Goal: Information Seeking & Learning: Find specific page/section

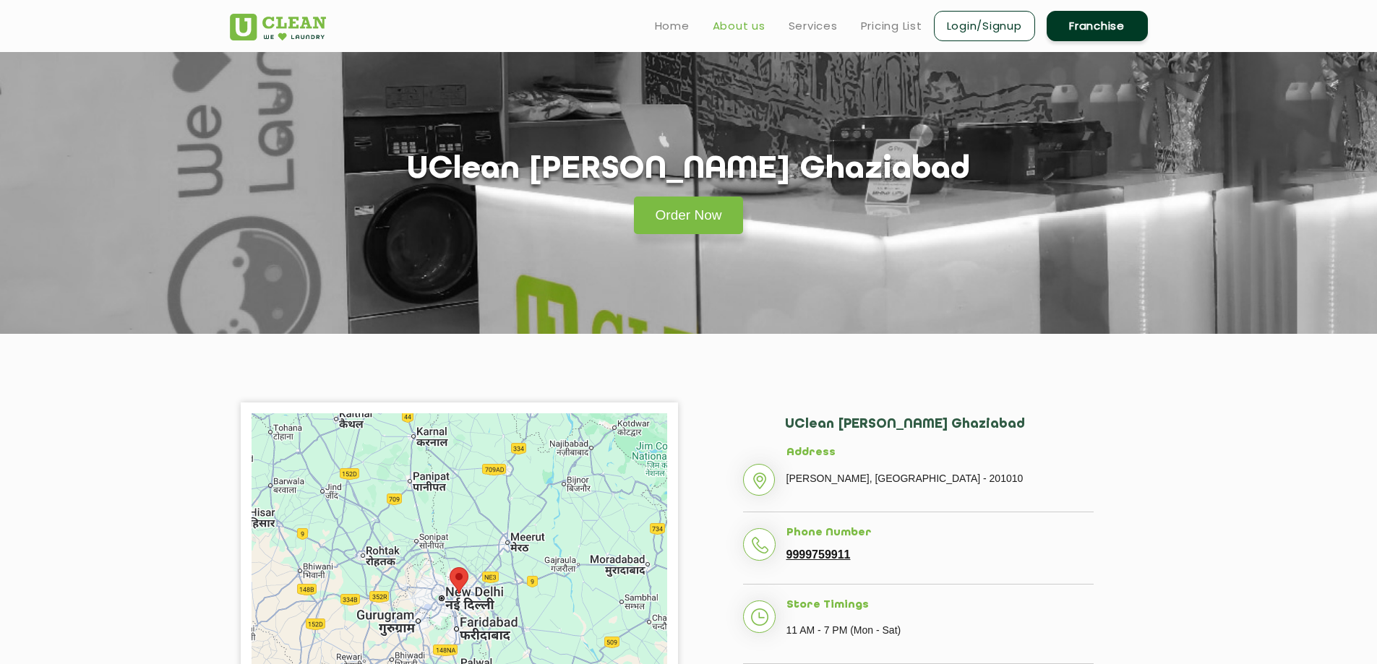
click at [735, 25] on link "About us" at bounding box center [739, 25] width 53 height 17
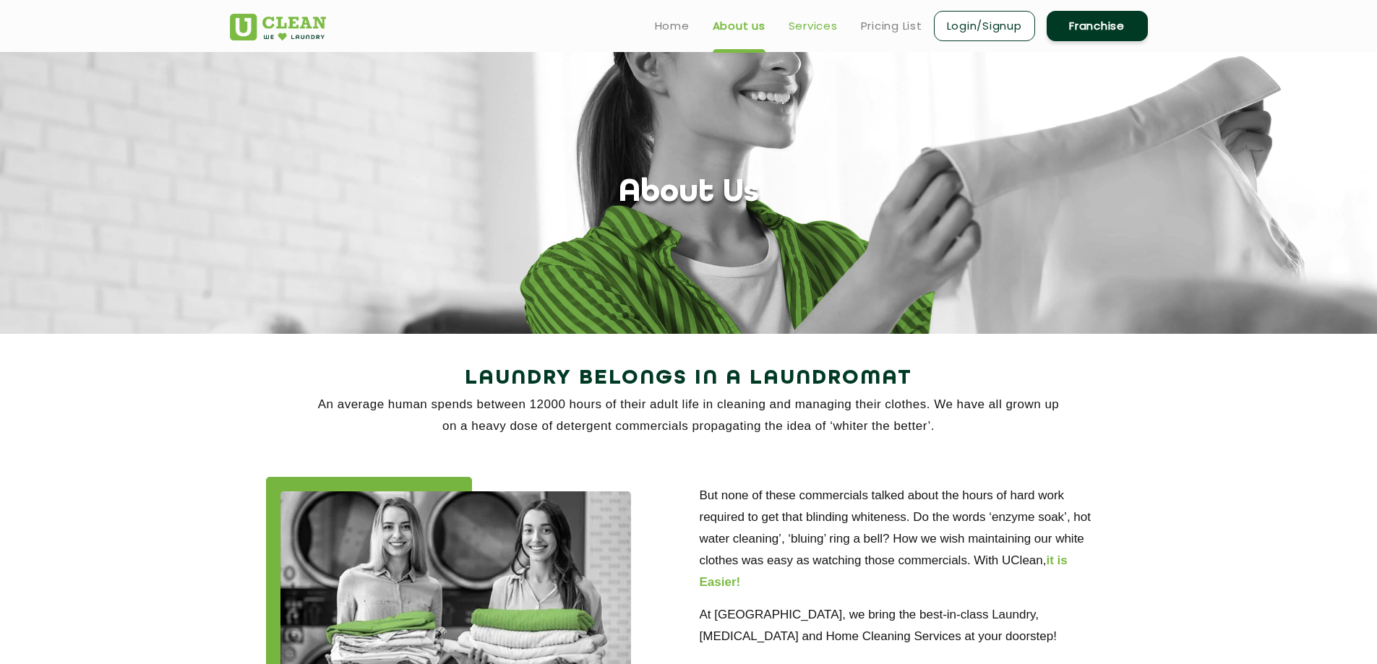
click at [803, 26] on link "Services" at bounding box center [813, 25] width 49 height 17
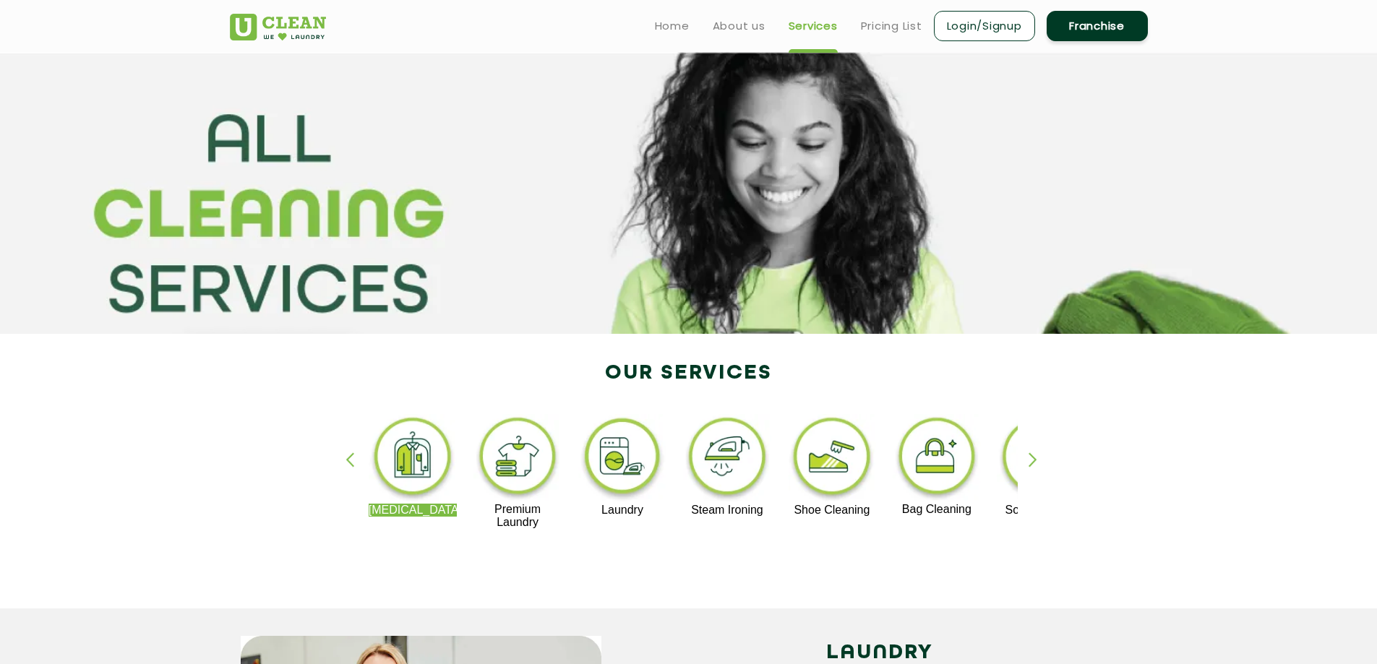
click at [1036, 458] on div "button" at bounding box center [1040, 473] width 22 height 40
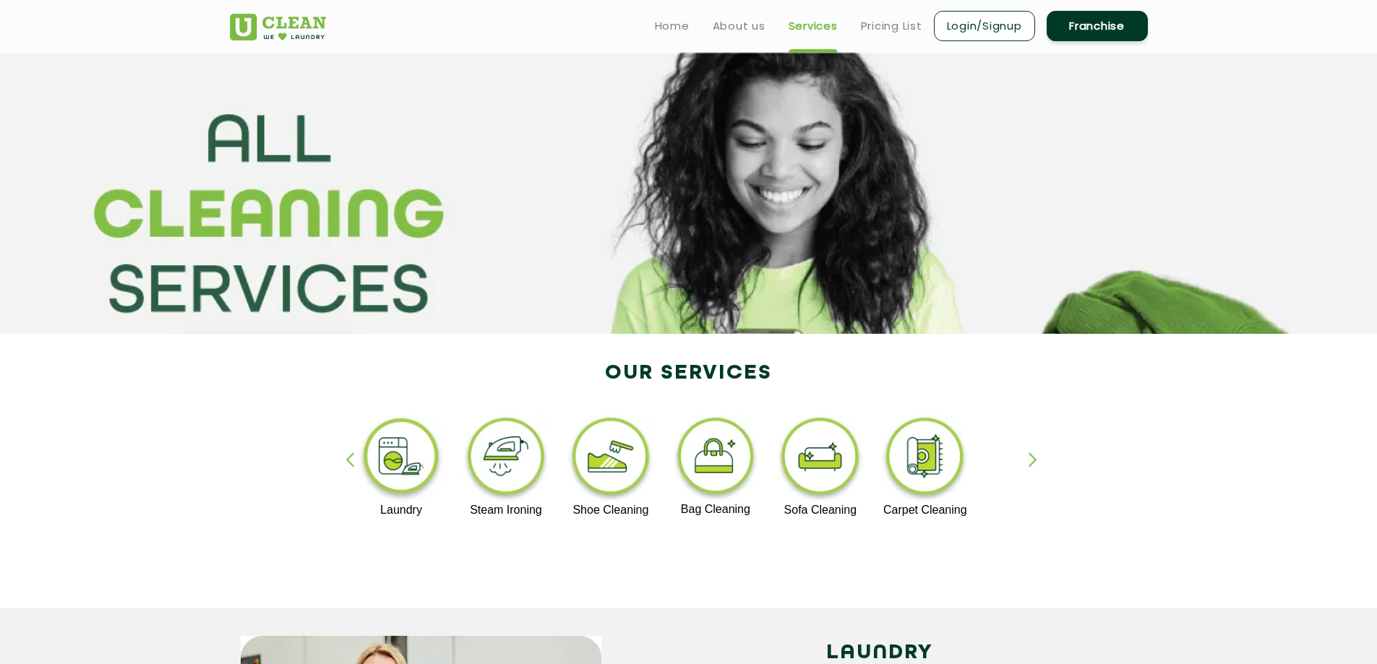
drag, startPoint x: 1036, startPoint y: 458, endPoint x: 976, endPoint y: 554, distance: 113.3
click at [976, 554] on div "Dry Cleaning Premium Laundry Laundry Steam Ironing Shoe Cleaning Bag Cleaning S…" at bounding box center [689, 478] width 940 height 260
click at [802, 422] on img at bounding box center [820, 459] width 89 height 90
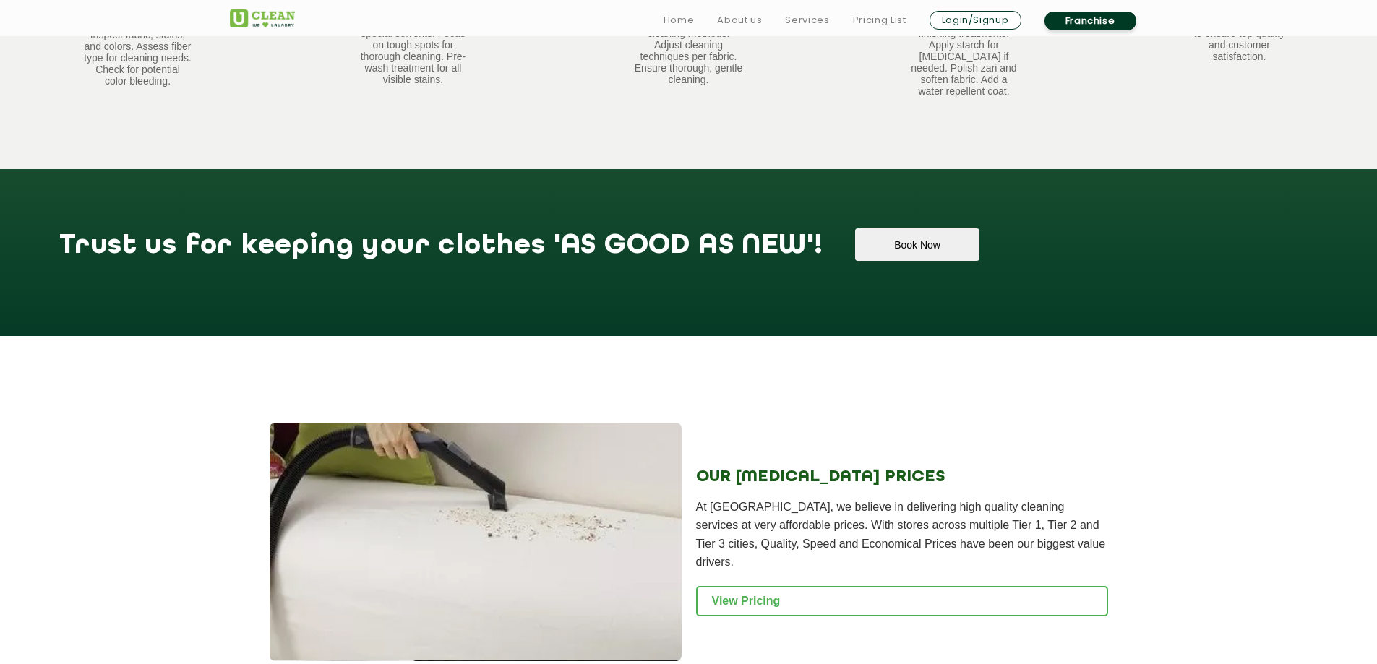
scroll to position [1229, 0]
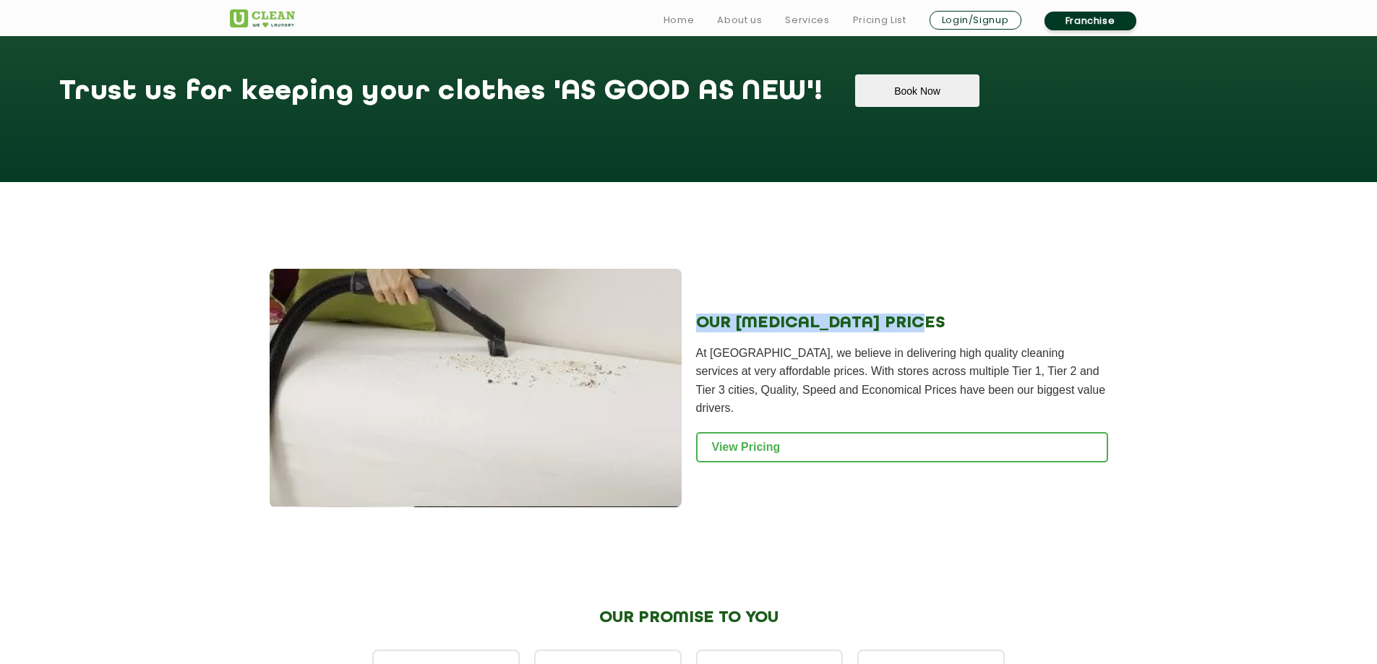
drag, startPoint x: 698, startPoint y: 311, endPoint x: 933, endPoint y: 323, distance: 234.5
click at [933, 323] on div "OUR DRY CLEANING PRICES At UClean, we believe in delivering high quality cleani…" at bounding box center [902, 388] width 412 height 239
click at [859, 361] on p "At UClean, we believe in delivering high quality cleaning services at very affo…" at bounding box center [902, 381] width 412 height 74
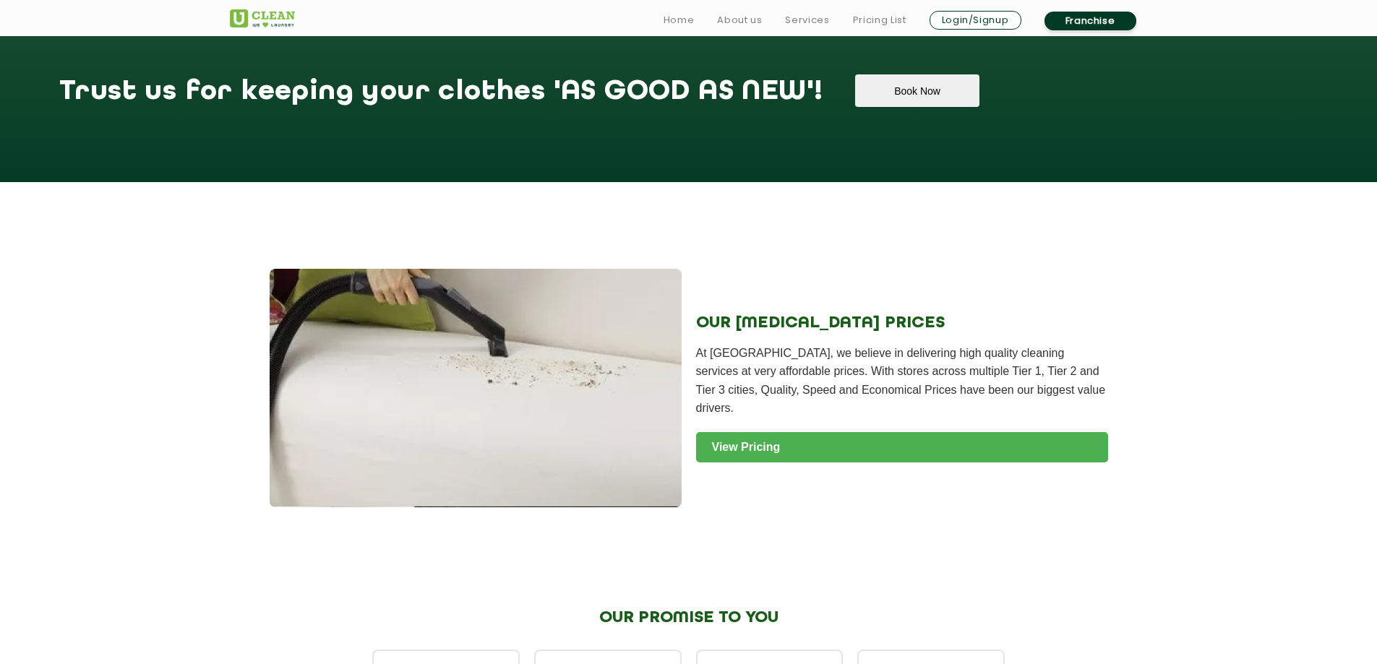
click at [758, 432] on link "View Pricing" at bounding box center [902, 447] width 412 height 30
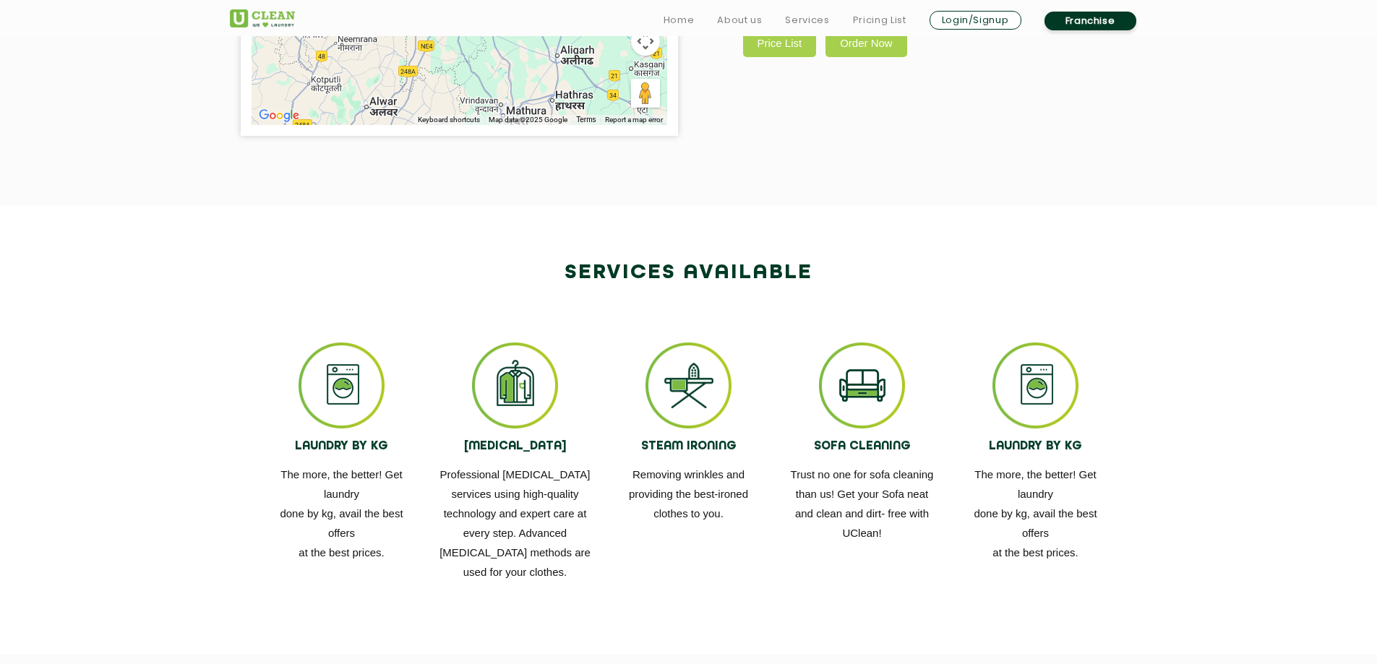
scroll to position [651, 0]
drag, startPoint x: 802, startPoint y: 496, endPoint x: 930, endPoint y: 494, distance: 128.0
click at [930, 494] on p "Trust no one for sofa cleaning than us! Get your Sofa neat and clean and dirt- …" at bounding box center [863, 503] width 152 height 78
click at [777, 515] on div "SOFA CLEANING Trust no one for sofa cleaning than us! Get your Sofa neat and cl…" at bounding box center [862, 442] width 173 height 201
drag, startPoint x: 794, startPoint y: 510, endPoint x: 881, endPoint y: 541, distance: 92.4
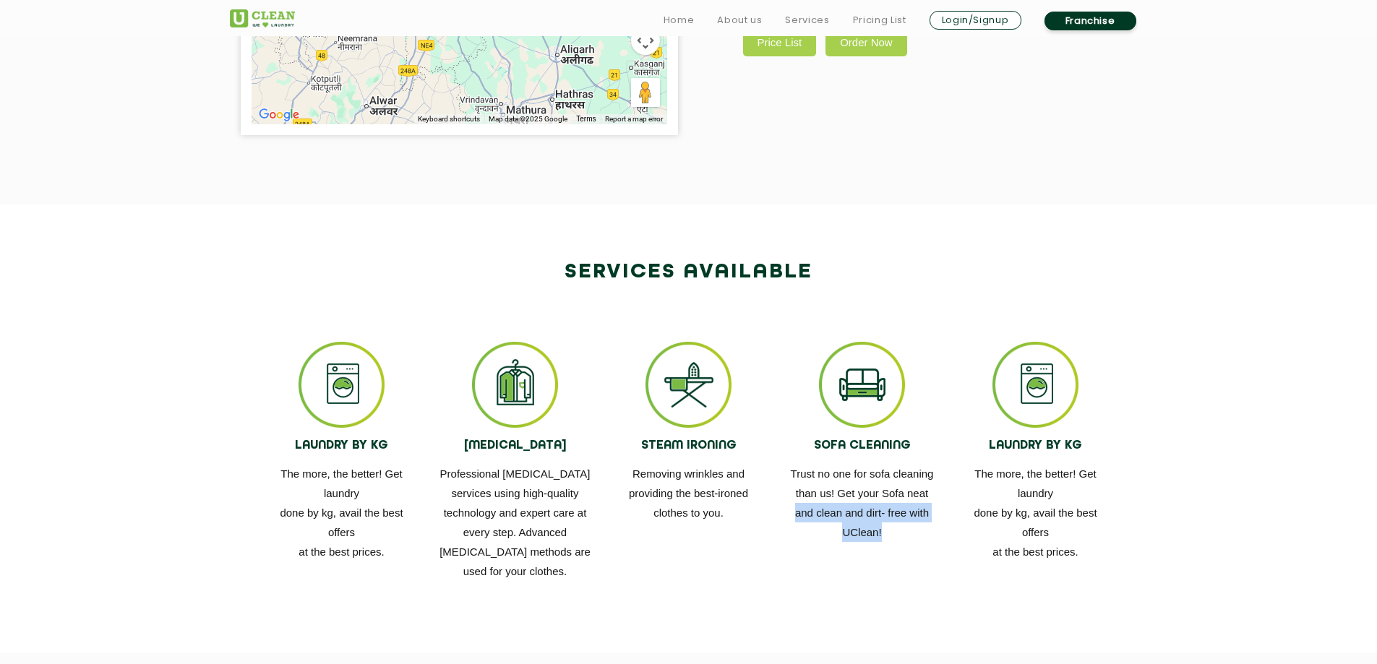
click at [925, 541] on p "Trust no one for sofa cleaning than us! Get your Sofa neat and clean and dirt- …" at bounding box center [863, 503] width 152 height 78
click at [881, 541] on p "Trust no one for sofa cleaning than us! Get your Sofa neat and clean and dirt- …" at bounding box center [863, 503] width 152 height 78
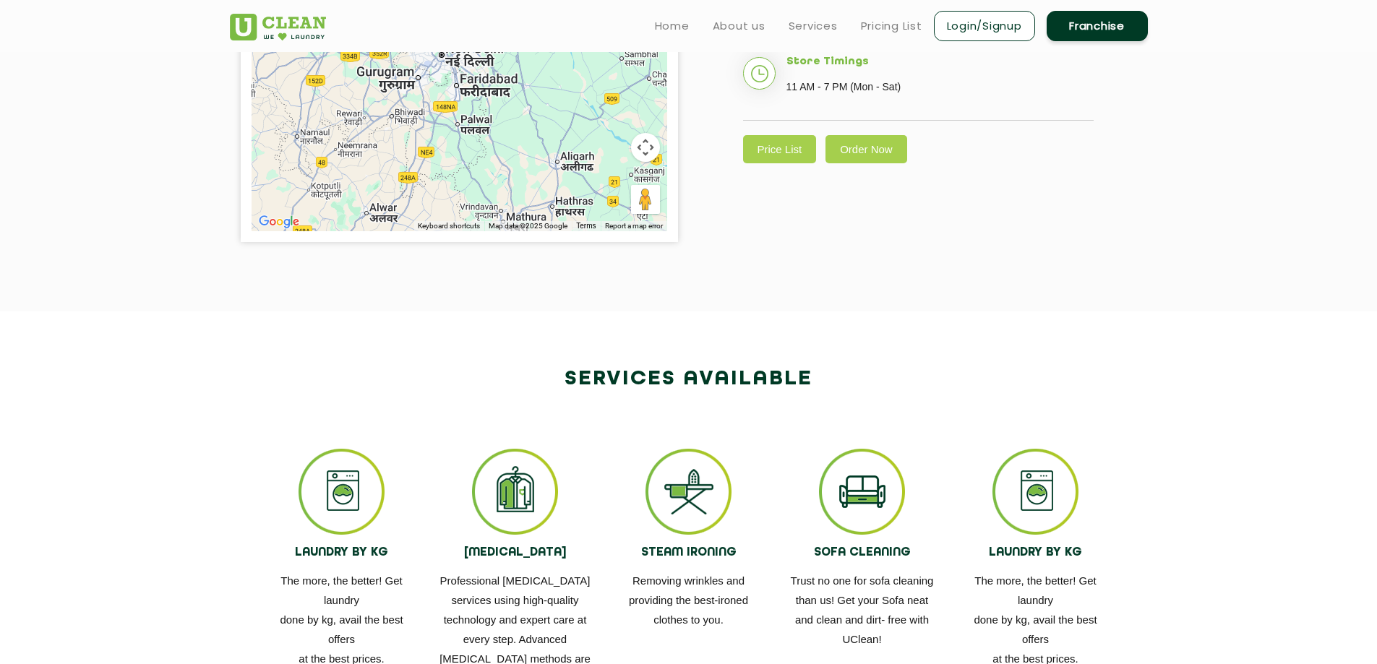
scroll to position [506, 0]
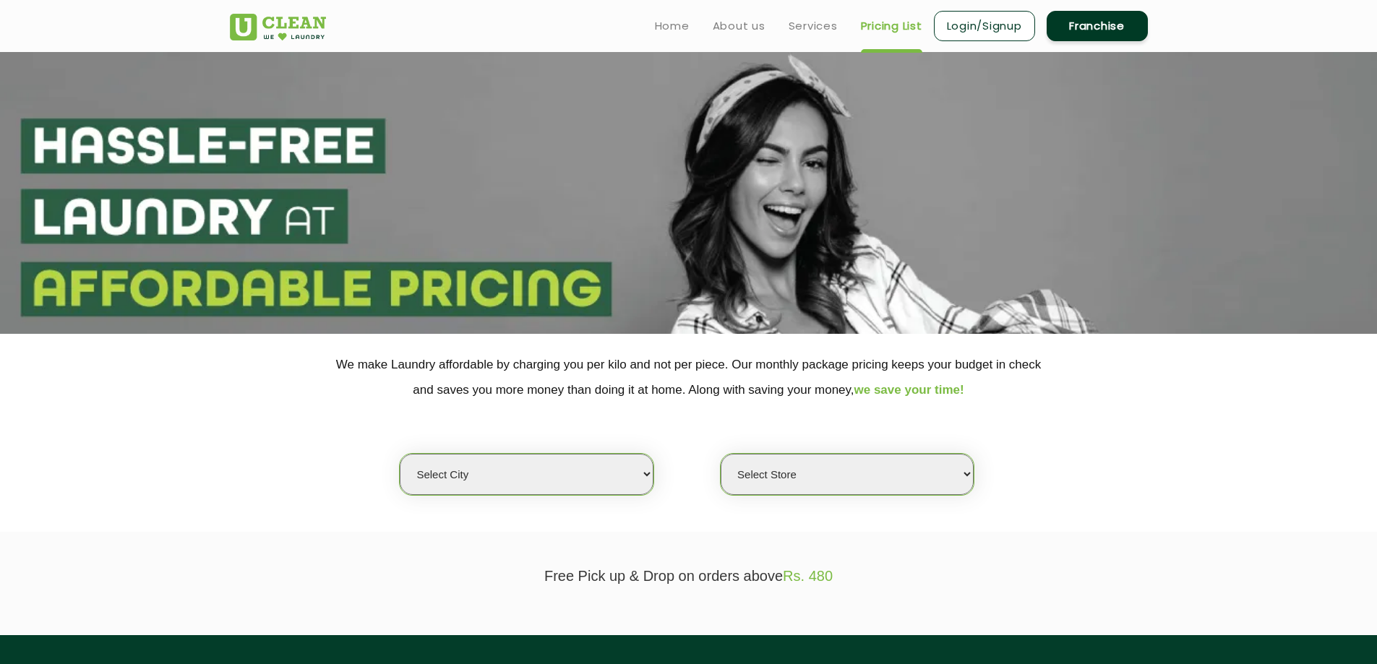
click at [564, 472] on select "Select city [GEOGRAPHIC_DATA] [GEOGRAPHIC_DATA] [GEOGRAPHIC_DATA] [GEOGRAPHIC_D…" at bounding box center [526, 474] width 253 height 41
select select "18"
click at [400, 454] on select "Select city Aalo Abu Dhabi Agartala Agra Ahmedabad Akola Aligarh Alwar - UClean…" at bounding box center [526, 474] width 253 height 41
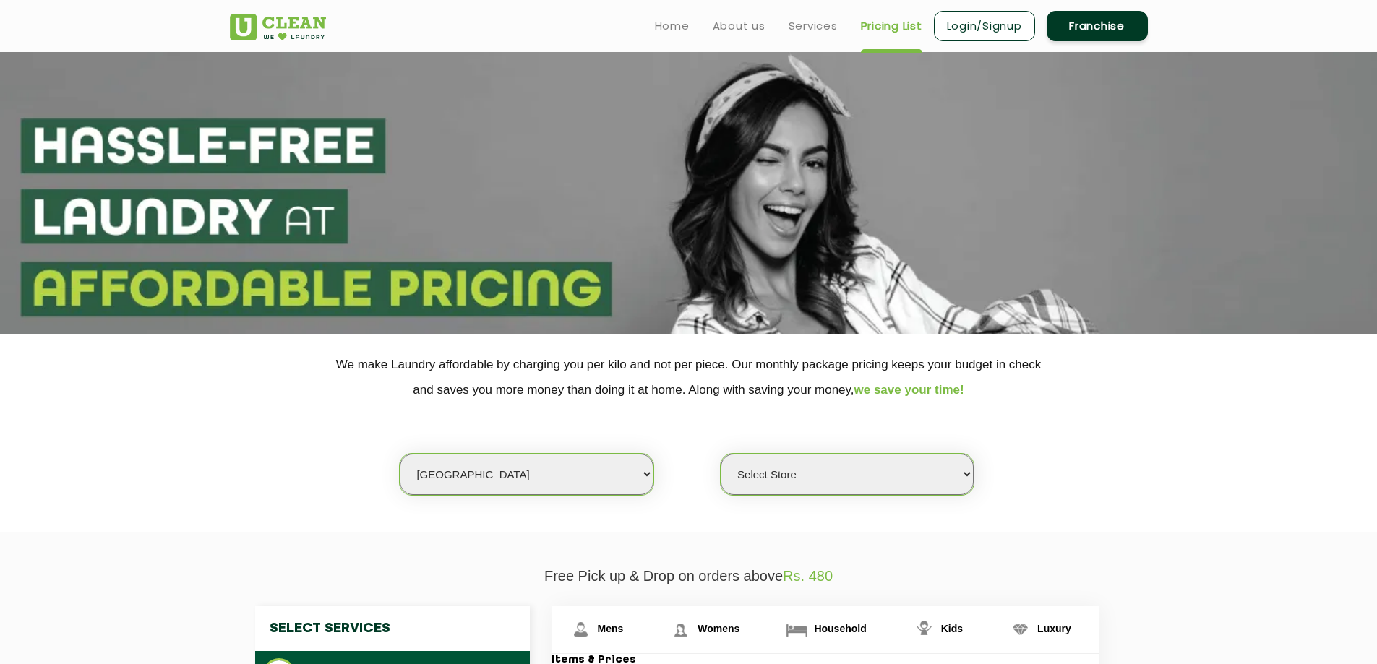
click at [787, 471] on select "Select Store UClean Indirapuram UClean Crossing Republic UClean Raj Nagar UClea…" at bounding box center [847, 474] width 253 height 41
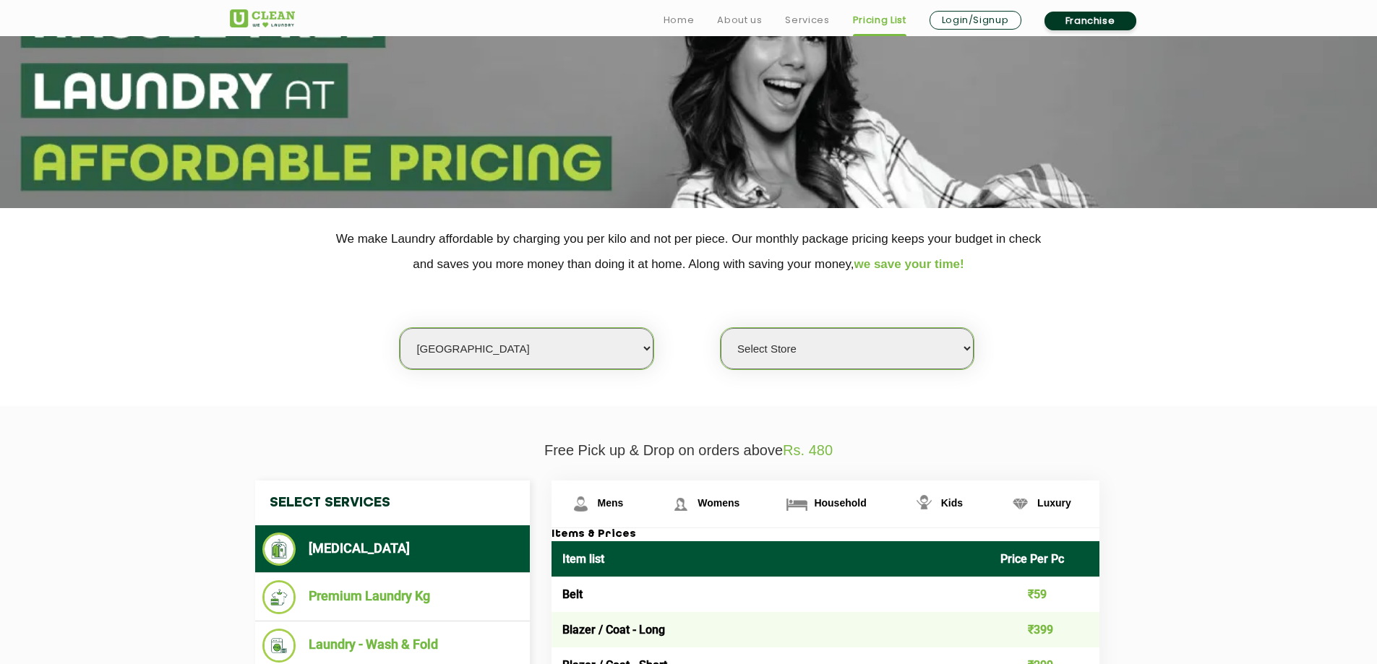
scroll to position [145, 0]
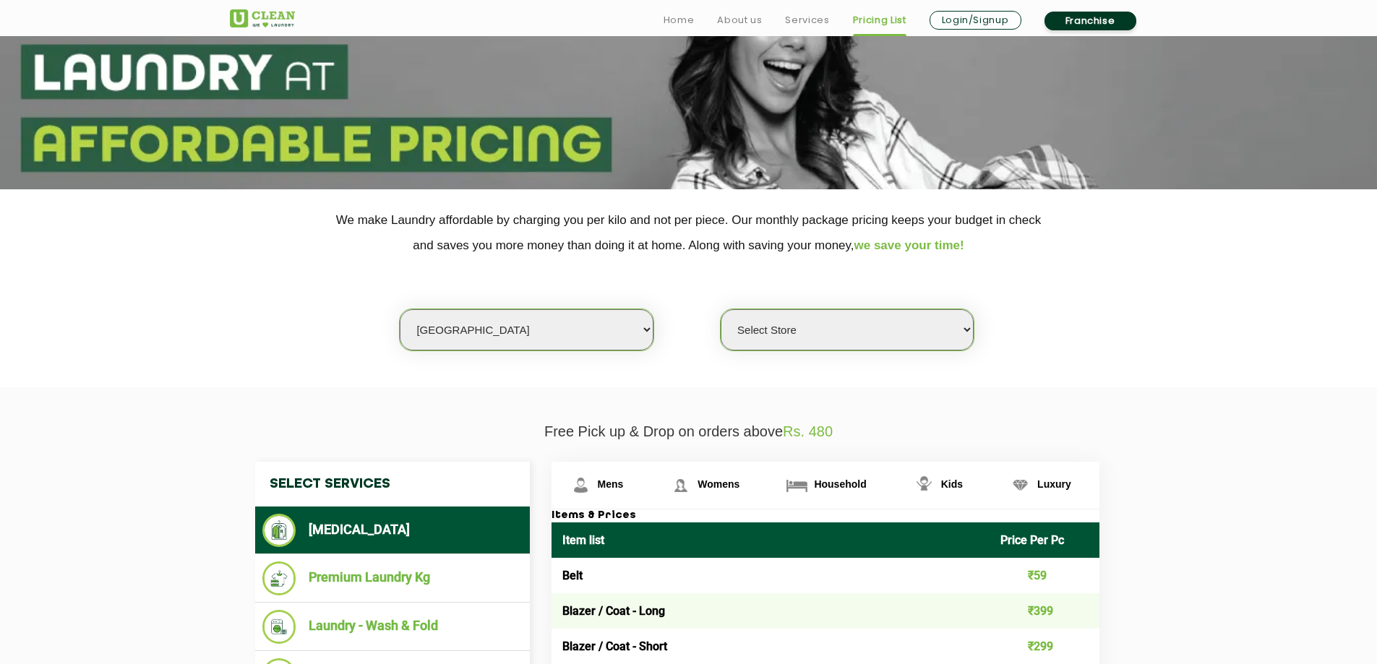
click at [802, 328] on select "Select Store UClean Indirapuram UClean Crossing Republic UClean Raj Nagar UClea…" at bounding box center [847, 329] width 253 height 41
click at [721, 309] on select "Select Store UClean Indirapuram UClean Crossing Republic UClean Raj Nagar UClea…" at bounding box center [847, 329] width 253 height 41
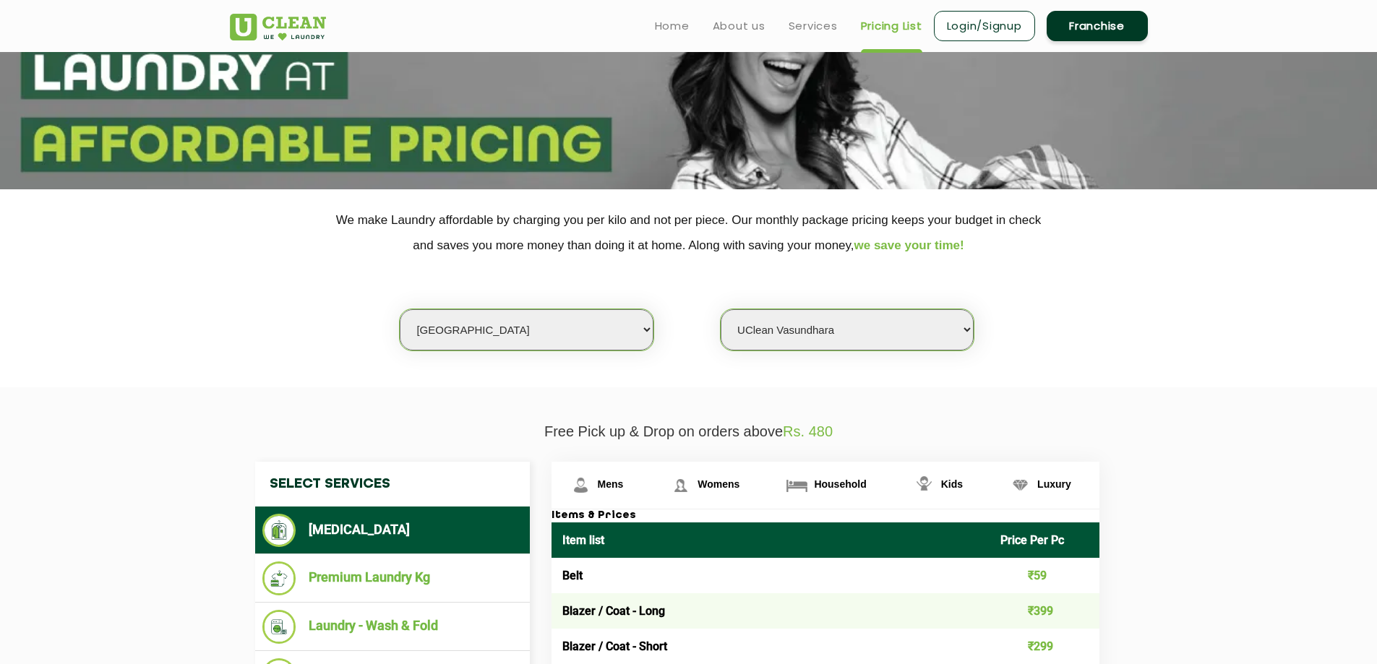
click at [836, 335] on select "Select Store UClean Indirapuram UClean Crossing Republic UClean Raj Nagar UClea…" at bounding box center [847, 329] width 253 height 41
click at [721, 309] on select "Select Store UClean Indirapuram UClean Crossing Republic UClean Raj Nagar UClea…" at bounding box center [847, 329] width 253 height 41
click at [835, 331] on select "Select Store UClean Indirapuram UClean Crossing Republic UClean Raj Nagar UClea…" at bounding box center [847, 329] width 253 height 41
click at [721, 309] on select "Select Store UClean Indirapuram UClean Crossing Republic UClean Raj Nagar UClea…" at bounding box center [847, 329] width 253 height 41
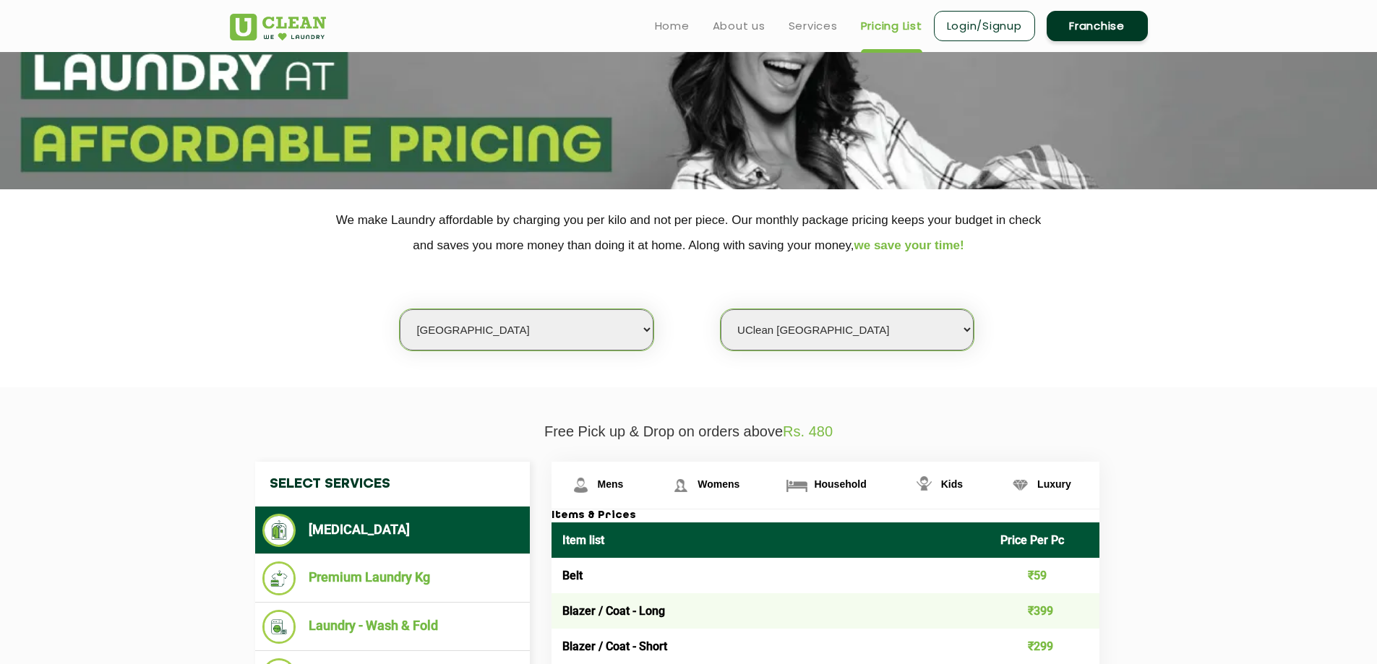
click at [826, 335] on select "Select Store UClean Indirapuram UClean Crossing Republic UClean Raj Nagar UClea…" at bounding box center [847, 329] width 253 height 41
select select "307"
click at [721, 309] on select "Select Store UClean Indirapuram UClean Crossing Republic UClean Raj Nagar UClea…" at bounding box center [847, 329] width 253 height 41
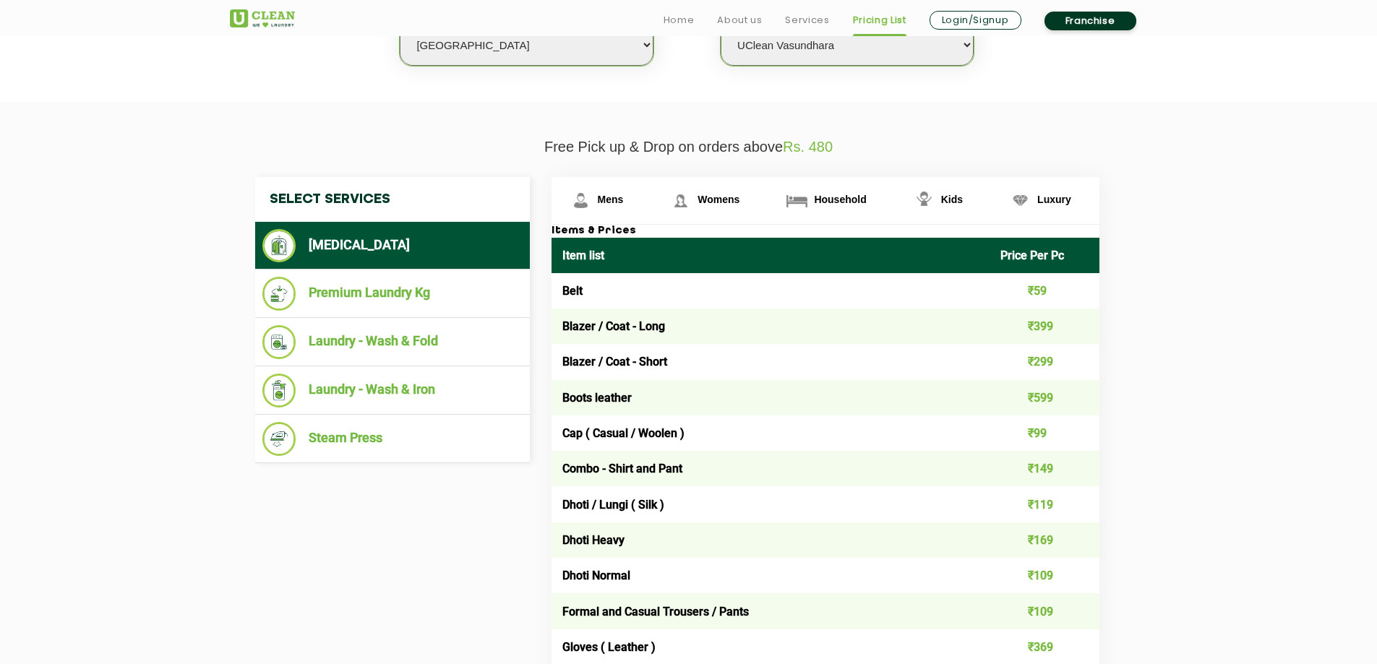
scroll to position [361, 0]
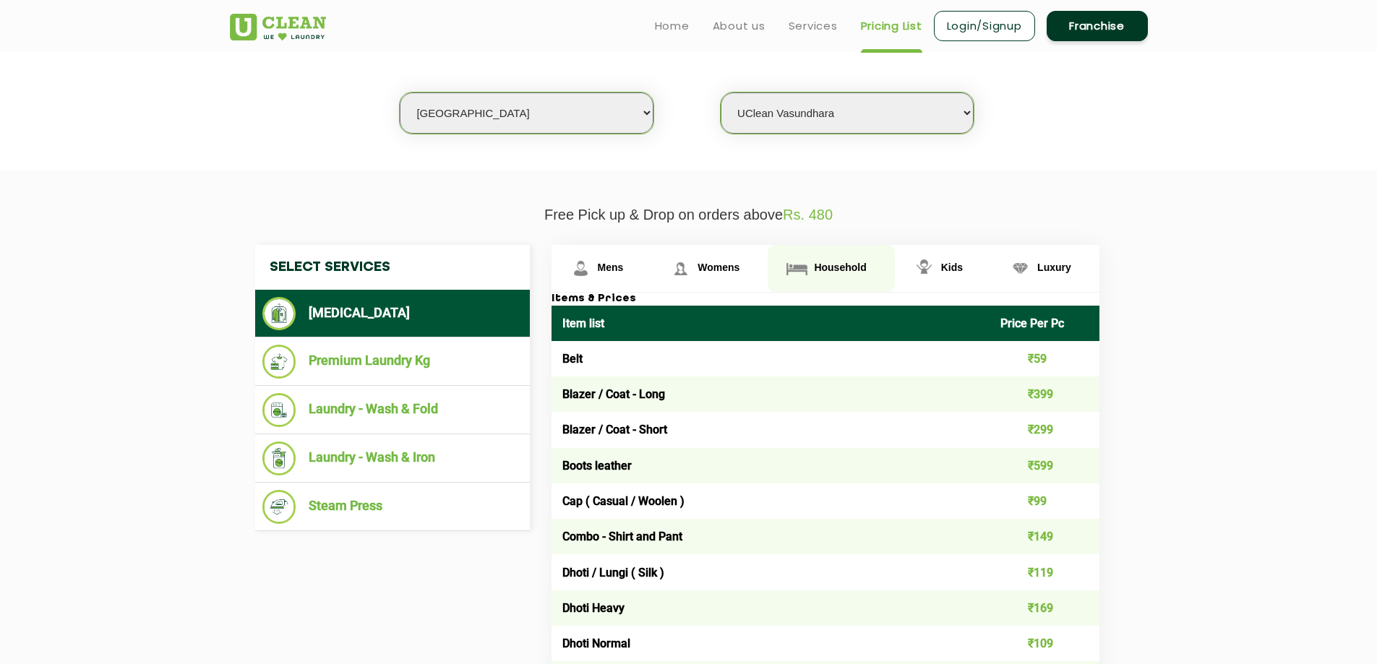
click at [822, 273] on span "Household" at bounding box center [840, 268] width 52 height 12
click at [826, 263] on span "Household" at bounding box center [840, 268] width 52 height 12
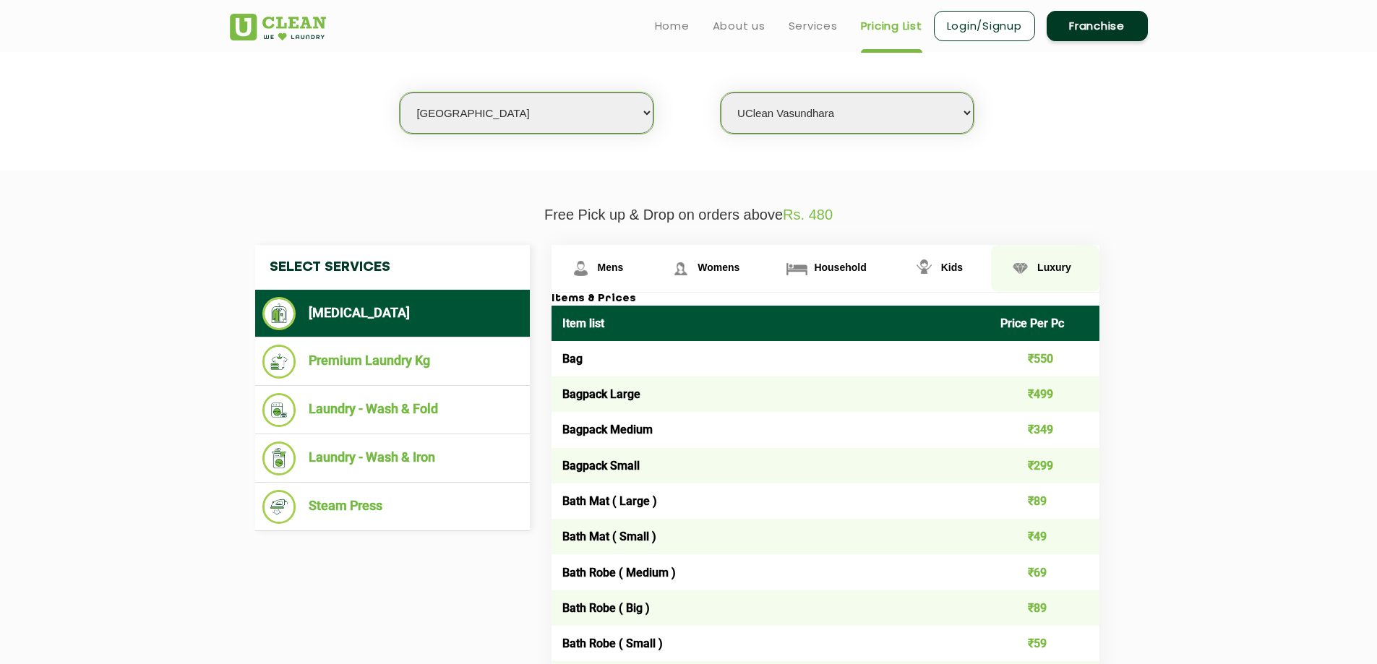
click at [1057, 265] on span "Luxury" at bounding box center [1054, 268] width 34 height 12
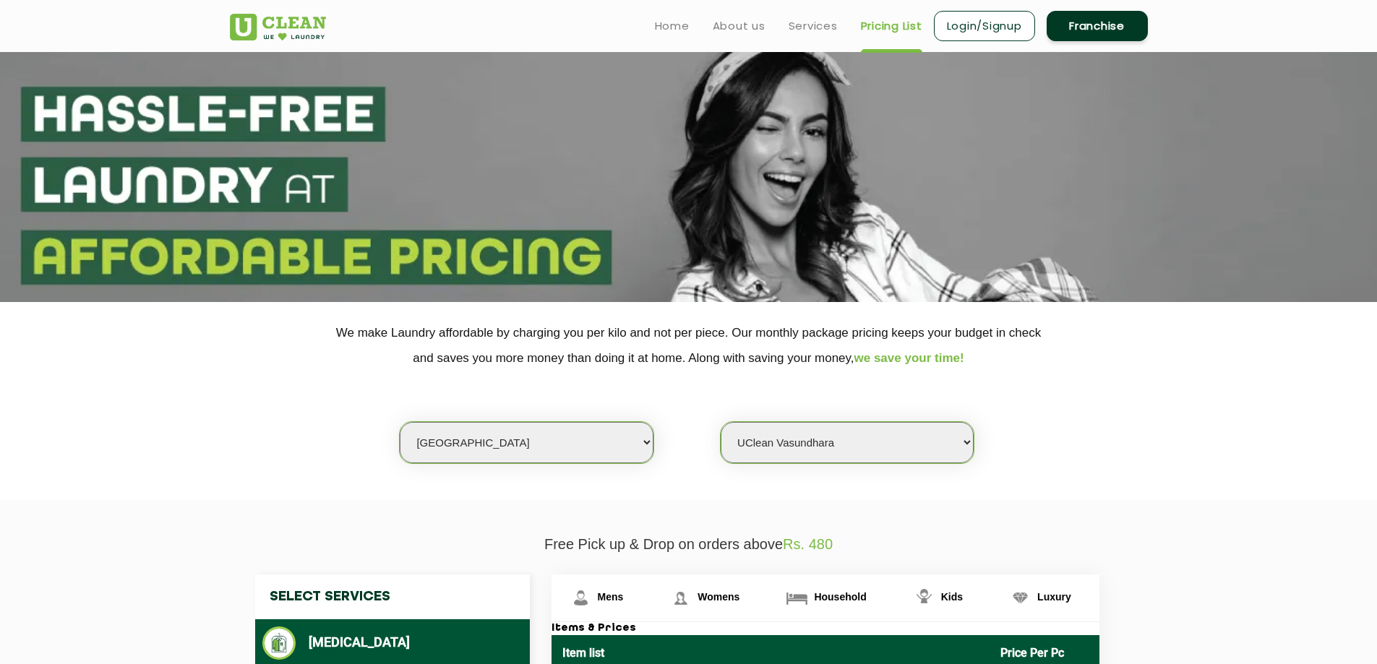
scroll to position [0, 0]
